Goal: Transaction & Acquisition: Book appointment/travel/reservation

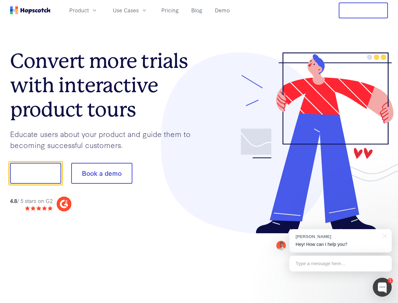
click at [199, 151] on div at bounding box center [293, 142] width 189 height 181
click at [89, 10] on span "Product" at bounding box center [79, 10] width 20 height 8
click at [139, 10] on span "Use Cases" at bounding box center [126, 10] width 26 height 8
click at [364, 10] on button "Free Trial" at bounding box center [363, 11] width 49 height 16
click at [35, 173] on button "Show me!" at bounding box center [35, 173] width 51 height 21
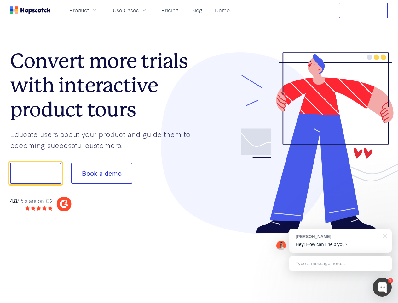
click at [102, 173] on button "Book a demo" at bounding box center [101, 173] width 61 height 21
click at [383, 287] on div at bounding box center [382, 287] width 19 height 19
click at [341, 241] on div "[PERSON_NAME] Hey! How can I help you?" at bounding box center [341, 240] width 102 height 23
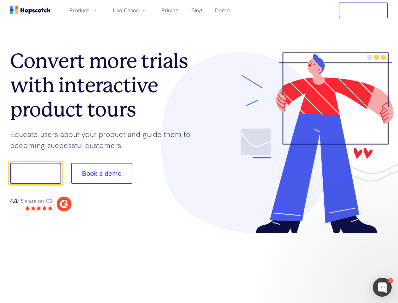
click at [384, 235] on div at bounding box center [333, 172] width 118 height 210
click at [341, 263] on div at bounding box center [333, 215] width 118 height 126
